Goal: Task Accomplishment & Management: Complete application form

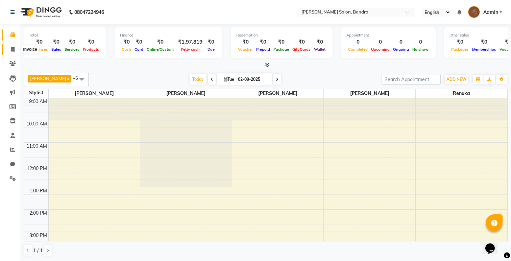
click at [9, 50] on span at bounding box center [13, 50] width 12 height 8
select select "service"
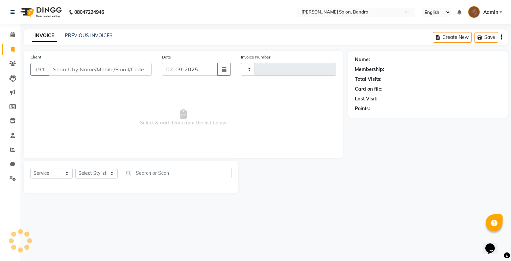
type input "0260"
select select "7894"
click at [93, 171] on select "Select Stylist [PERSON_NAME] [PERSON_NAME] [PERSON_NAME] Renuka [PERSON_NAME]" at bounding box center [96, 173] width 42 height 10
select select "70710"
click at [75, 168] on select "Select Stylist [PERSON_NAME] [PERSON_NAME] [PERSON_NAME] Renuka [PERSON_NAME]" at bounding box center [96, 173] width 42 height 10
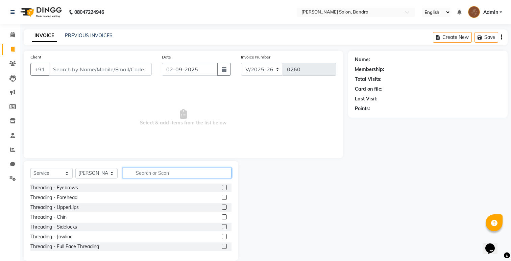
click at [151, 168] on input "text" at bounding box center [177, 173] width 109 height 10
type input "hair"
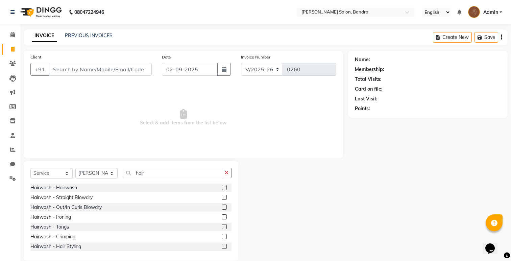
click at [225, 187] on label at bounding box center [224, 187] width 5 height 5
click at [225, 187] on input "checkbox" at bounding box center [224, 188] width 4 height 4
checkbox input "true"
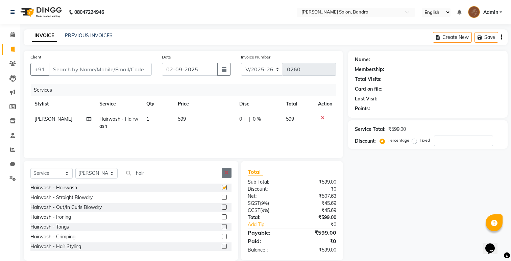
click at [226, 175] on icon "button" at bounding box center [227, 172] width 4 height 5
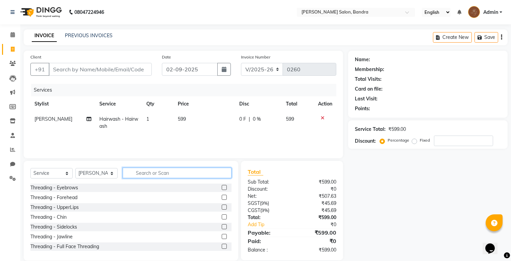
checkbox input "false"
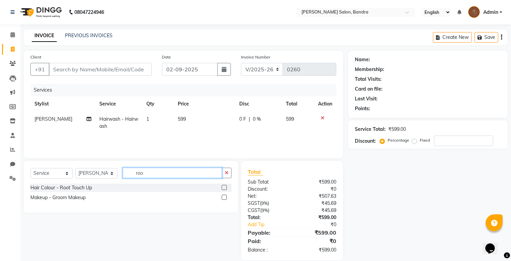
type input "roo"
click at [224, 185] on label at bounding box center [224, 187] width 5 height 5
click at [224, 186] on input "checkbox" at bounding box center [224, 188] width 4 height 4
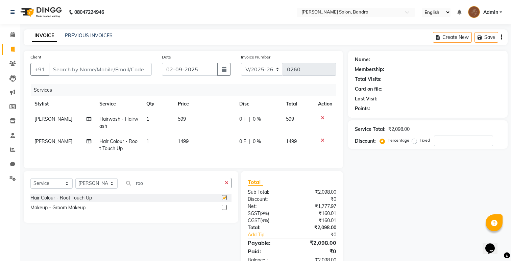
checkbox input "false"
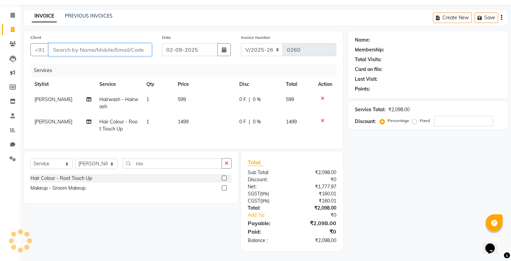
click at [116, 49] on input "Client" at bounding box center [100, 49] width 103 height 13
type input "p"
type input "0"
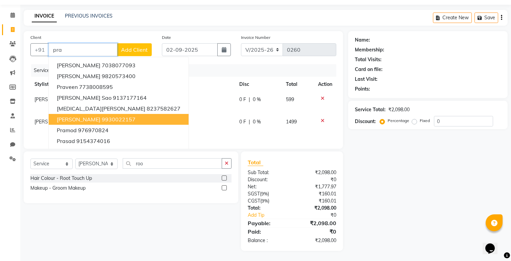
click at [121, 120] on button "[PERSON_NAME] 9930022157" at bounding box center [119, 119] width 140 height 11
type input "9930022157"
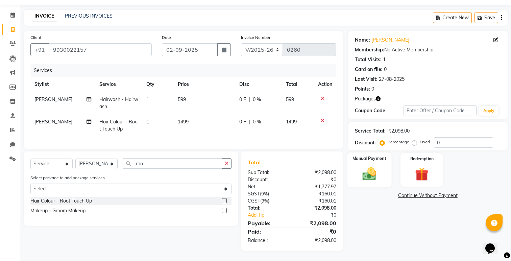
click at [375, 172] on img at bounding box center [369, 174] width 23 height 16
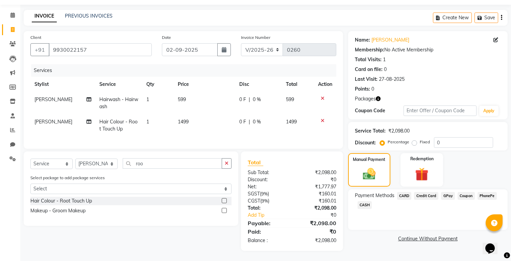
click at [447, 195] on span "GPay" at bounding box center [448, 196] width 14 height 8
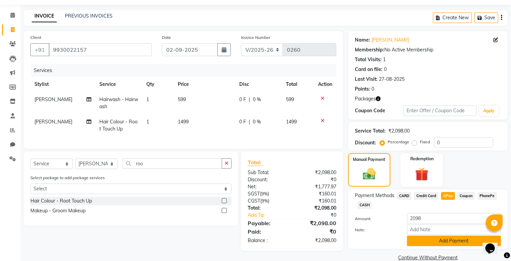
click at [435, 245] on button "Add Payment" at bounding box center [454, 241] width 94 height 10
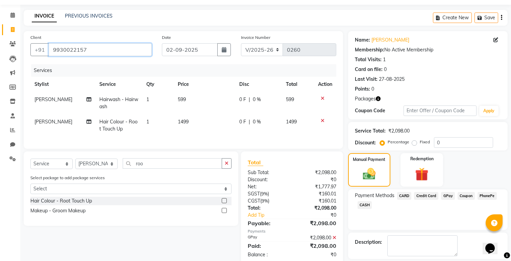
drag, startPoint x: 52, startPoint y: 50, endPoint x: 110, endPoint y: 52, distance: 57.8
click at [111, 52] on input "9930022157" at bounding box center [100, 49] width 103 height 13
click at [370, 39] on div "Name: [PERSON_NAME]" at bounding box center [428, 40] width 146 height 7
click at [372, 39] on link "[PERSON_NAME]" at bounding box center [390, 40] width 38 height 7
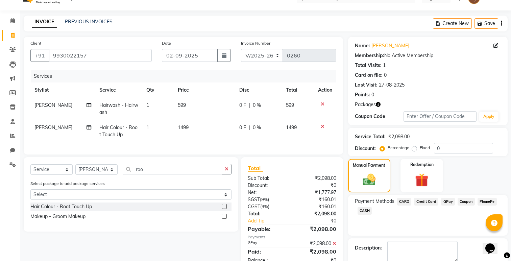
scroll to position [51, 0]
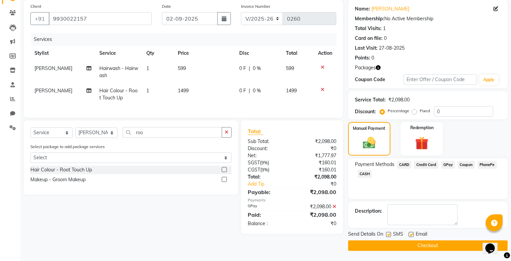
click at [401, 246] on button "Checkout" at bounding box center [428, 245] width 160 height 10
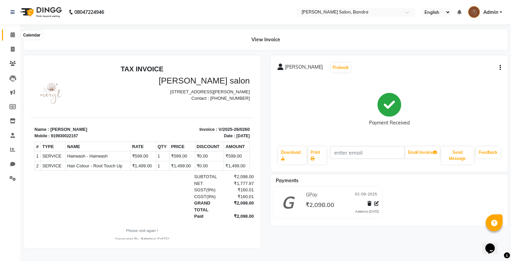
click at [13, 34] on icon at bounding box center [12, 34] width 4 height 5
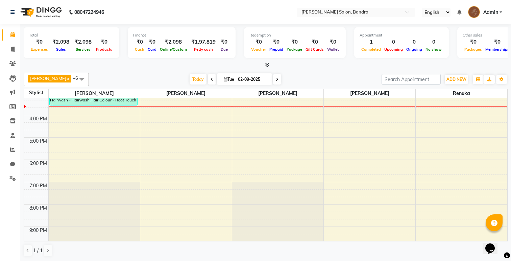
scroll to position [140, 0]
